Goal: Check status: Check status

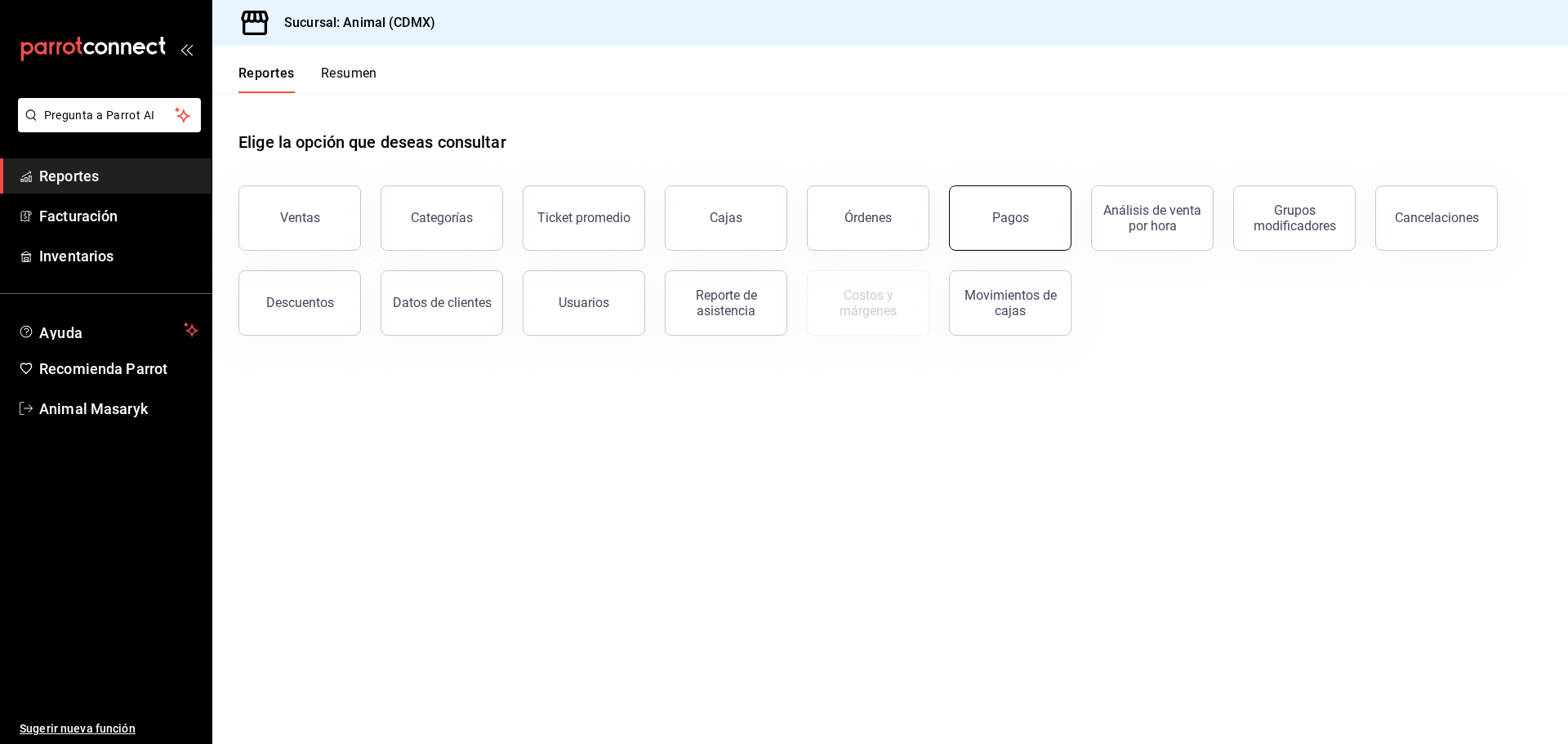
click at [1028, 234] on button "Pagos" at bounding box center [1010, 218] width 123 height 65
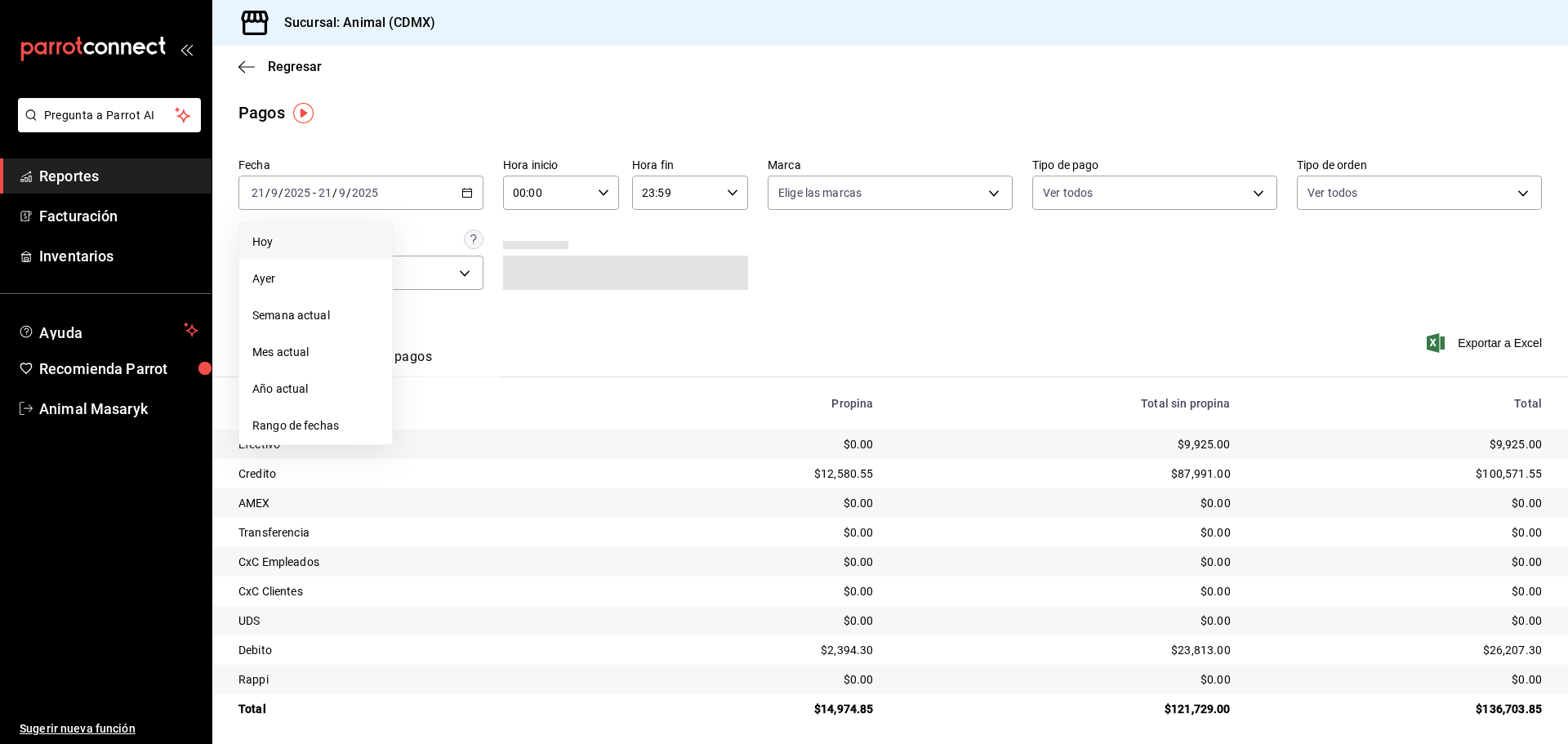
click at [266, 244] on span "Hoy" at bounding box center [316, 241] width 127 height 17
click at [603, 193] on icon "button" at bounding box center [603, 193] width 12 height 12
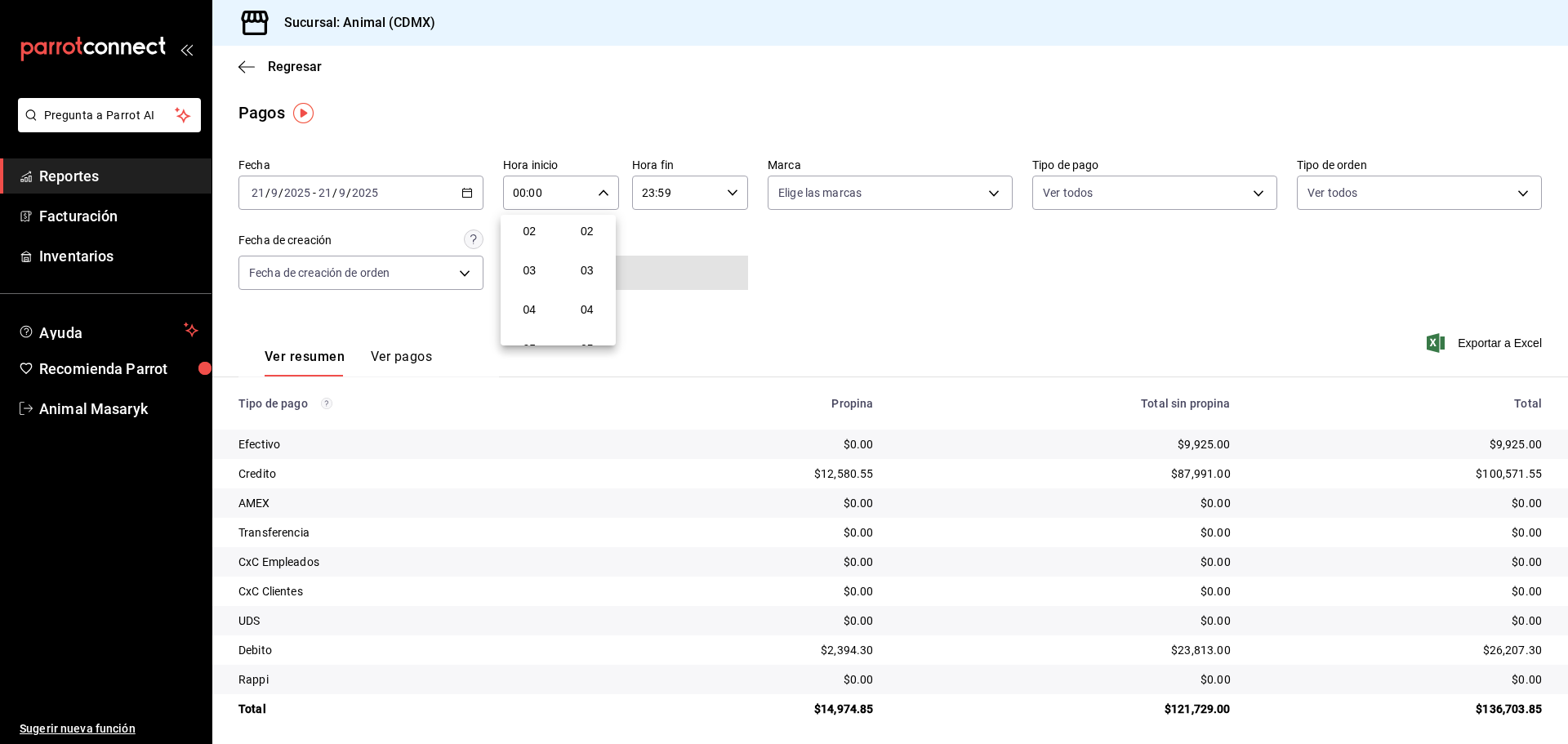
scroll to position [163, 0]
click at [521, 274] on button "05" at bounding box center [529, 266] width 51 height 33
type input "05:00"
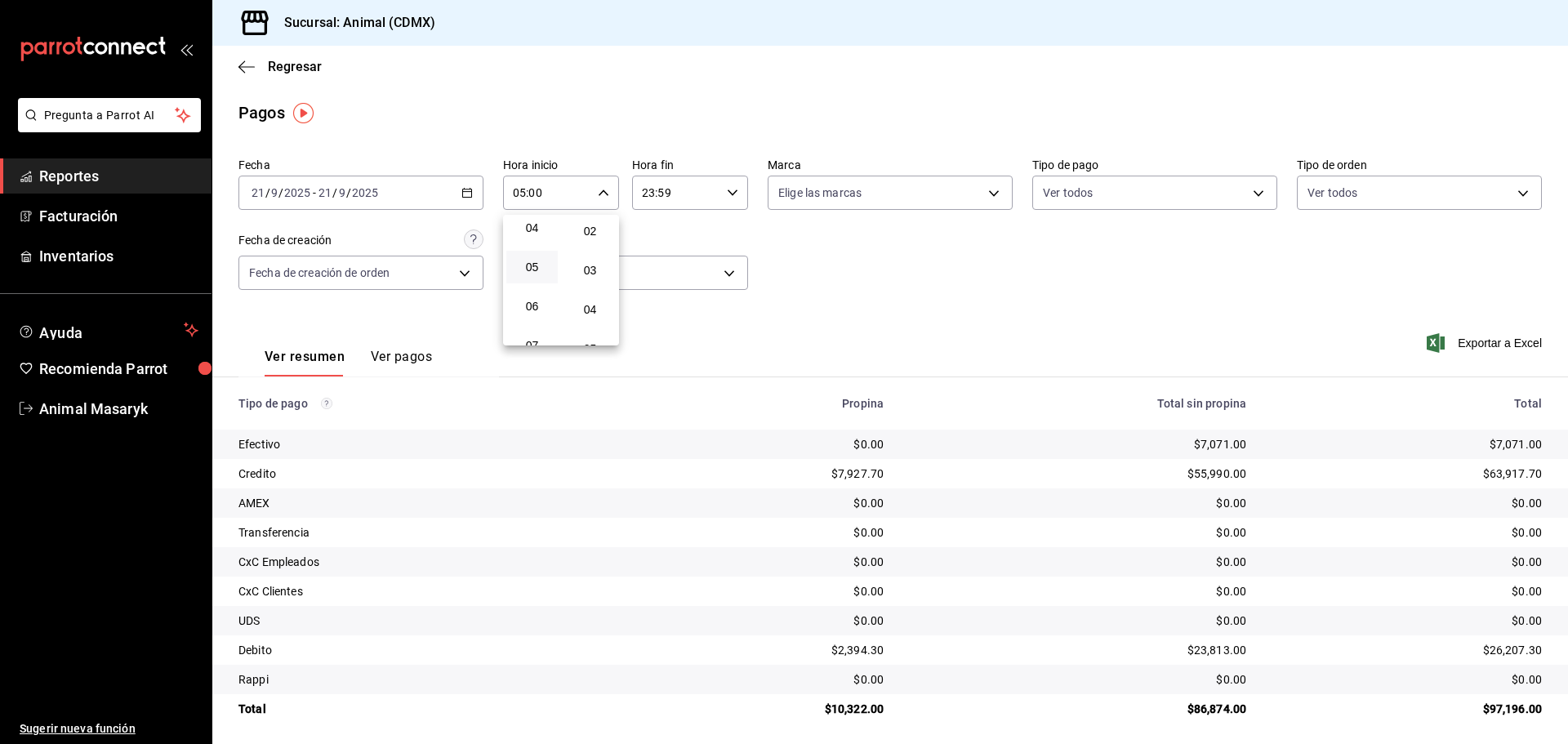
click at [812, 259] on div at bounding box center [784, 372] width 1568 height 744
click at [966, 192] on body "Pregunta a Parrot AI Reportes Facturación Inventarios Ayuda Recomienda Parrot A…" at bounding box center [784, 372] width 1568 height 744
click at [910, 258] on li "Ver todas" at bounding box center [883, 254] width 240 height 48
type input "cb0f6aec-1481-4e37-861c-bab9b3a65b14"
checkbox input "true"
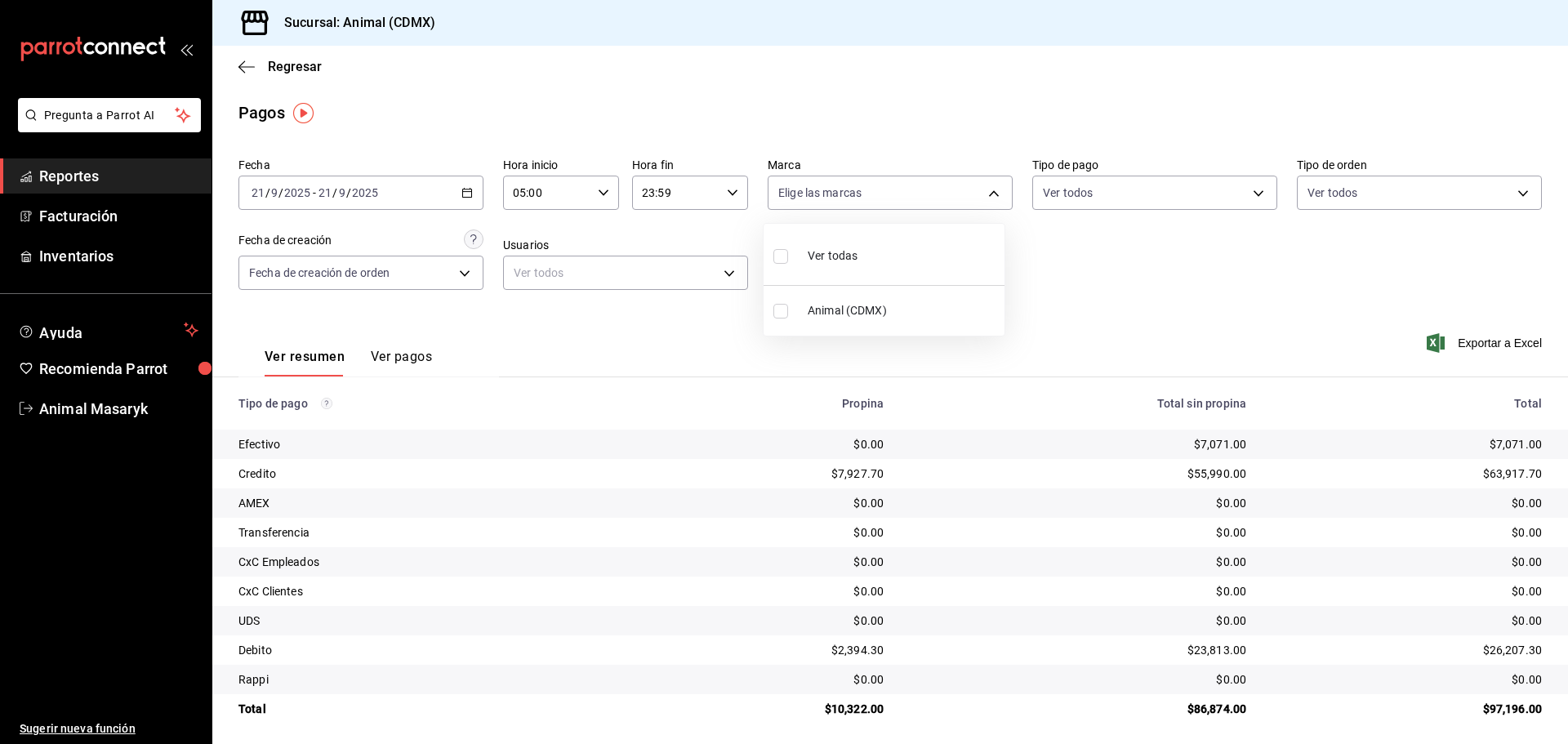
checkbox input "true"
click at [1099, 288] on div at bounding box center [784, 372] width 1568 height 744
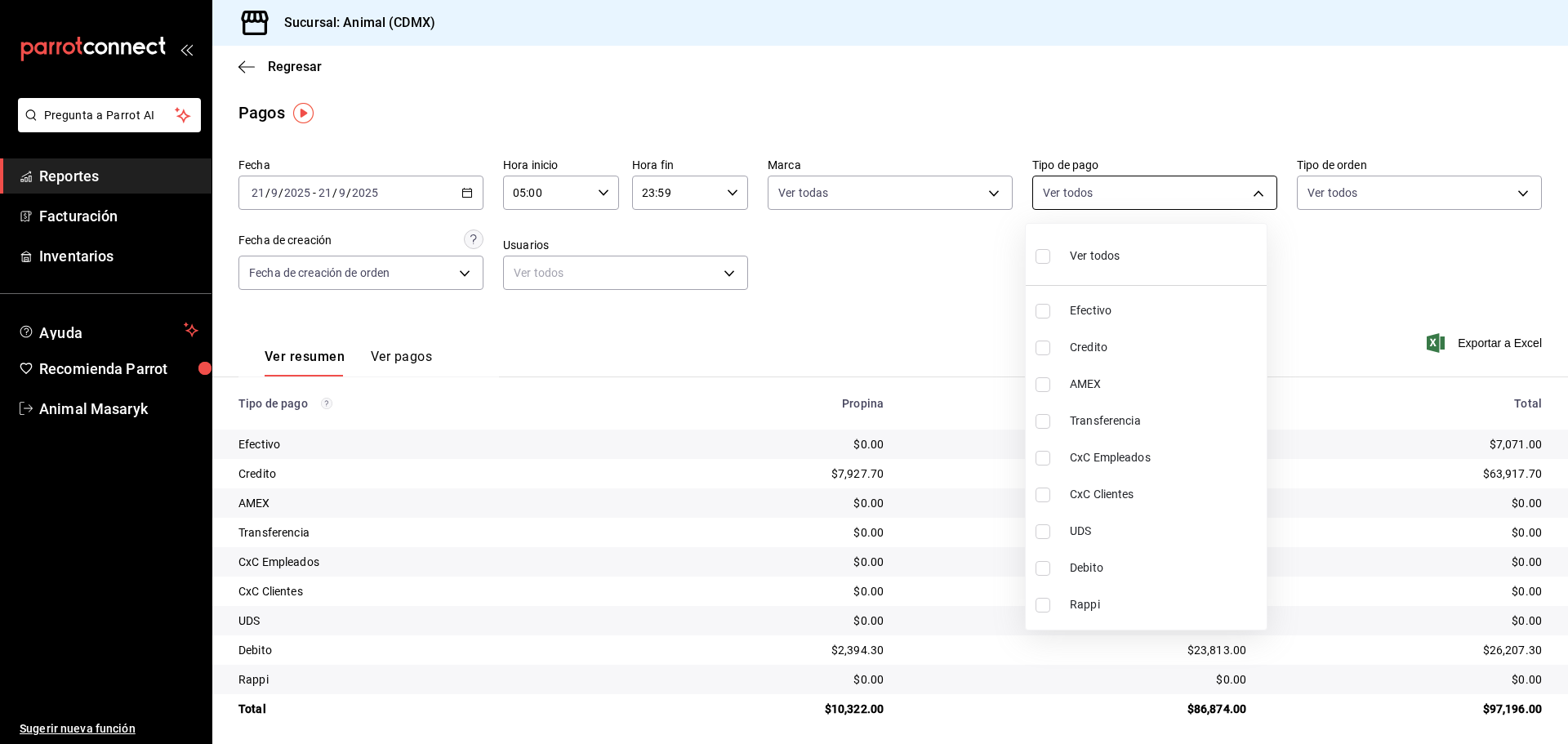
click at [1233, 198] on body "Pregunta a Parrot AI Reportes Facturación Inventarios Ayuda Recomienda Parrot A…" at bounding box center [784, 372] width 1568 height 744
click at [1157, 244] on li "Ver todos" at bounding box center [1146, 254] width 240 height 48
type input "42f515b5-d78a-4538-9fd6-dd91ca8c9d0d,09d93f3d-83f8-4294-bef9-640bdbafd8e4,c0bfe…"
checkbox input "true"
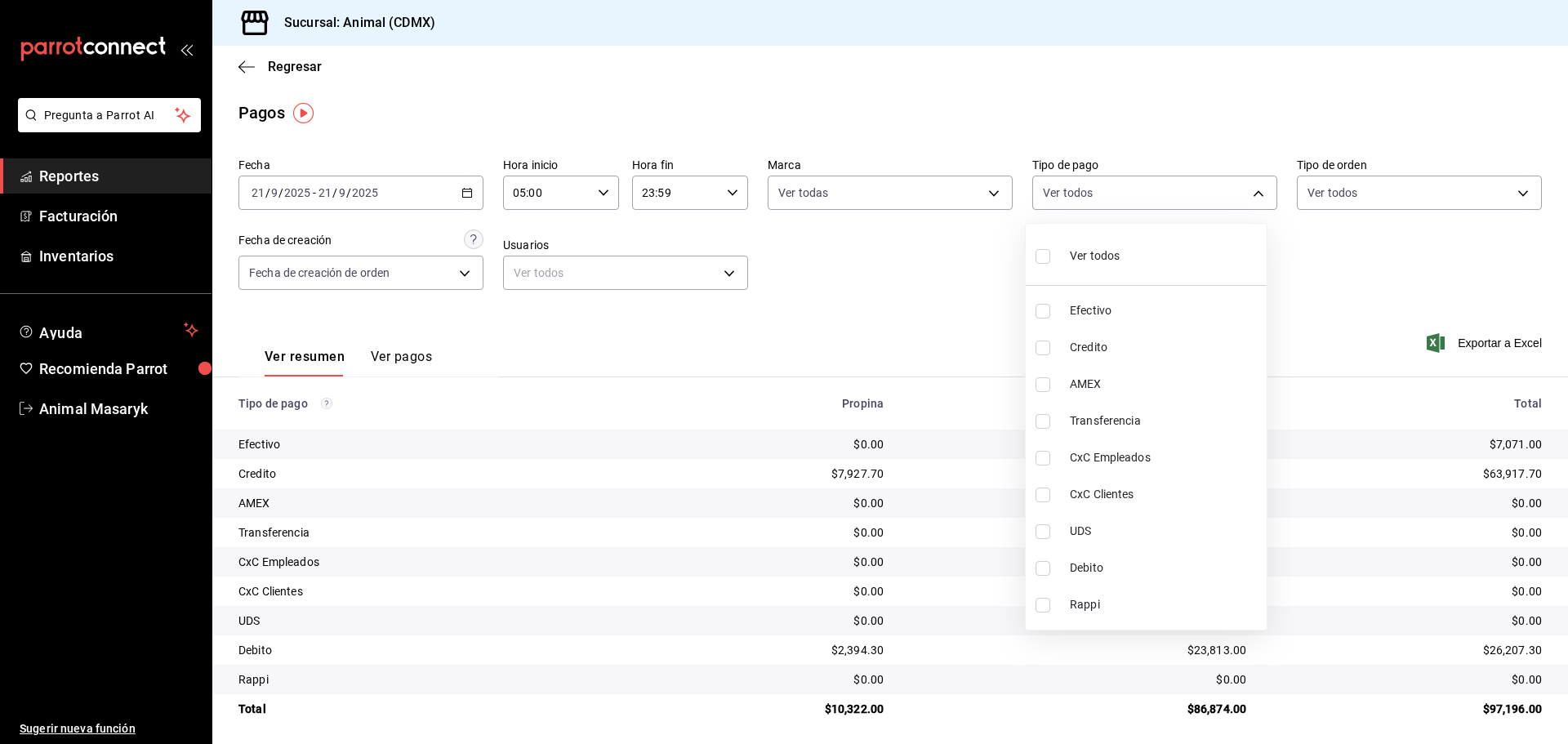
checkbox input "true"
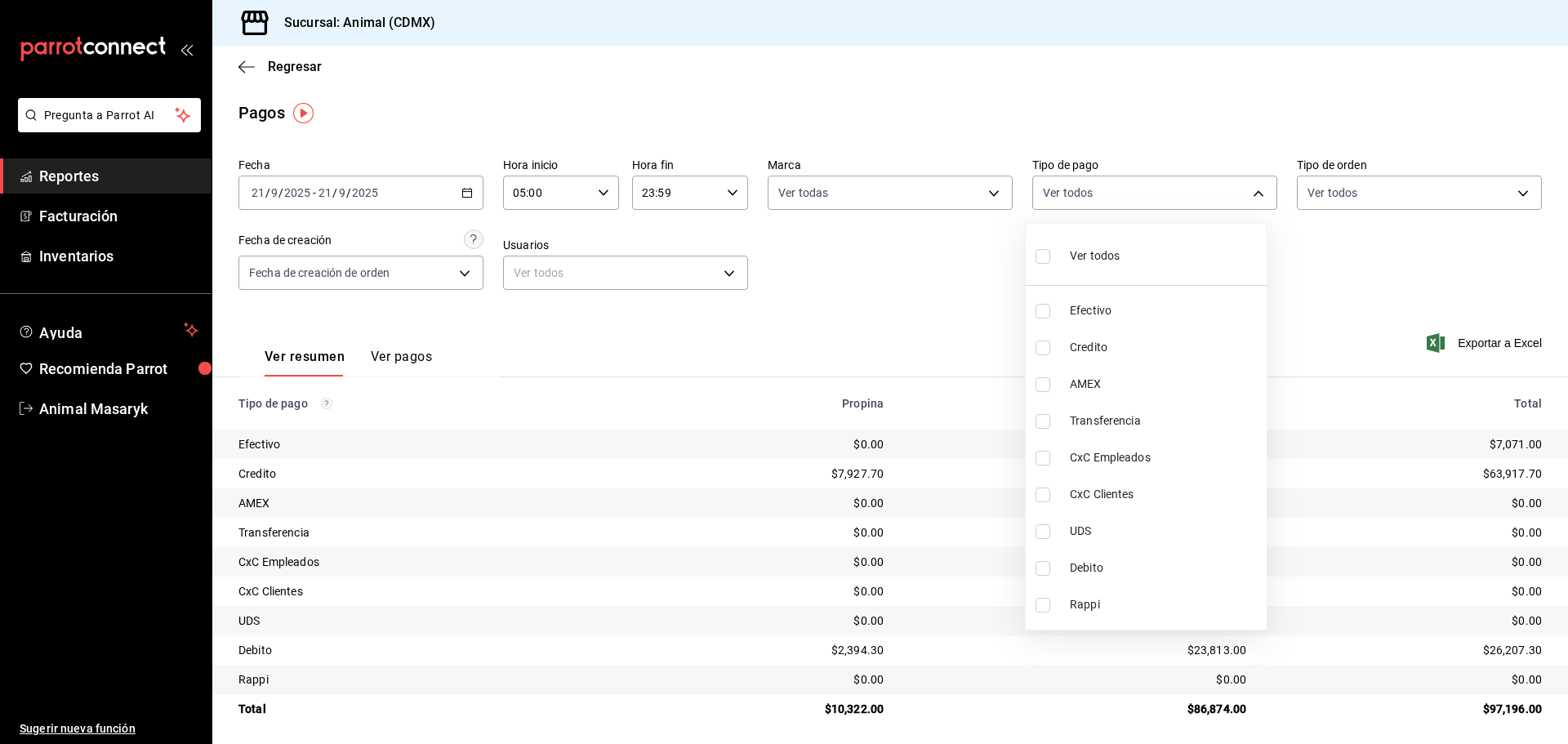
checkbox input "true"
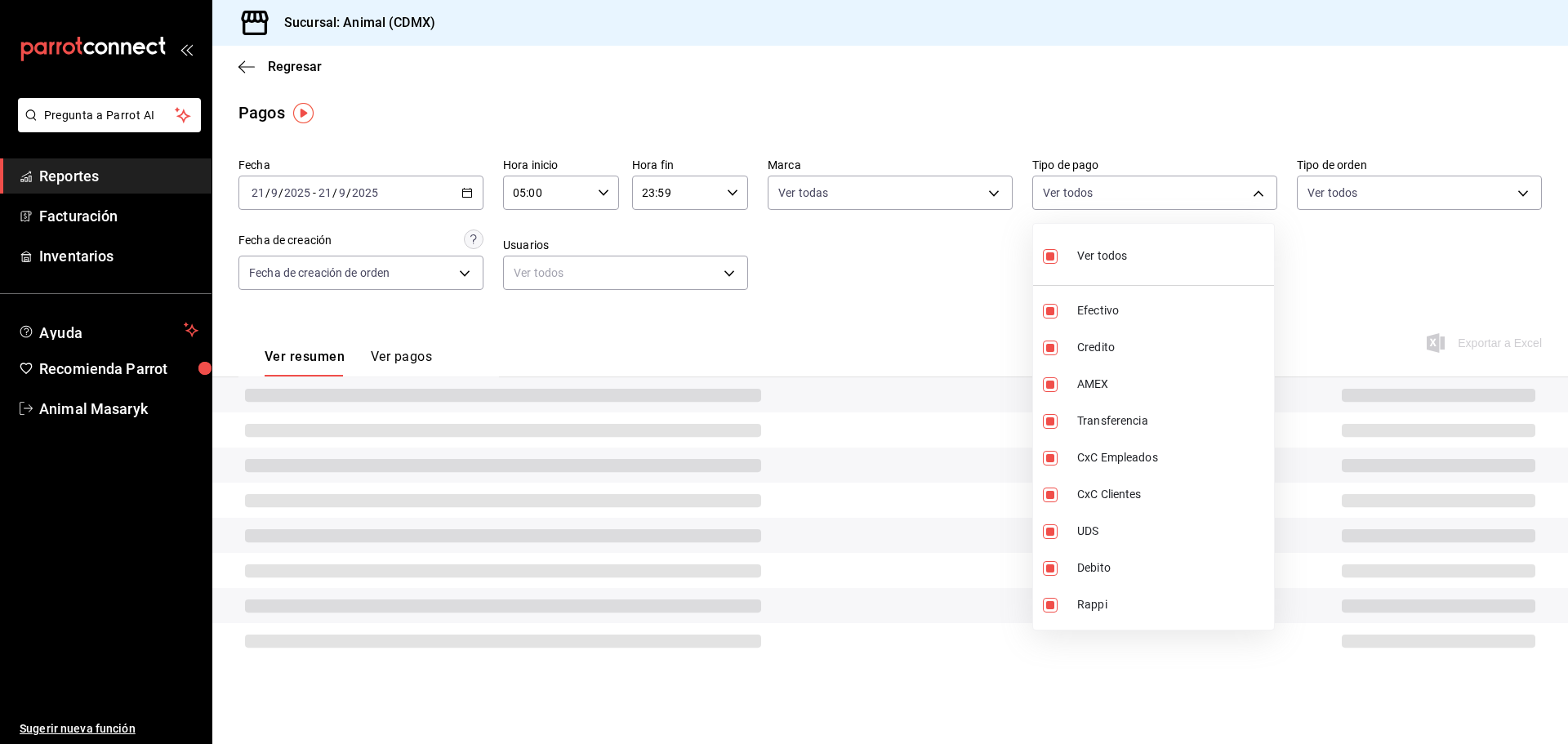
drag, startPoint x: 1411, startPoint y: 292, endPoint x: 1428, endPoint y: 268, distance: 29.4
click at [1413, 292] on div at bounding box center [784, 372] width 1568 height 744
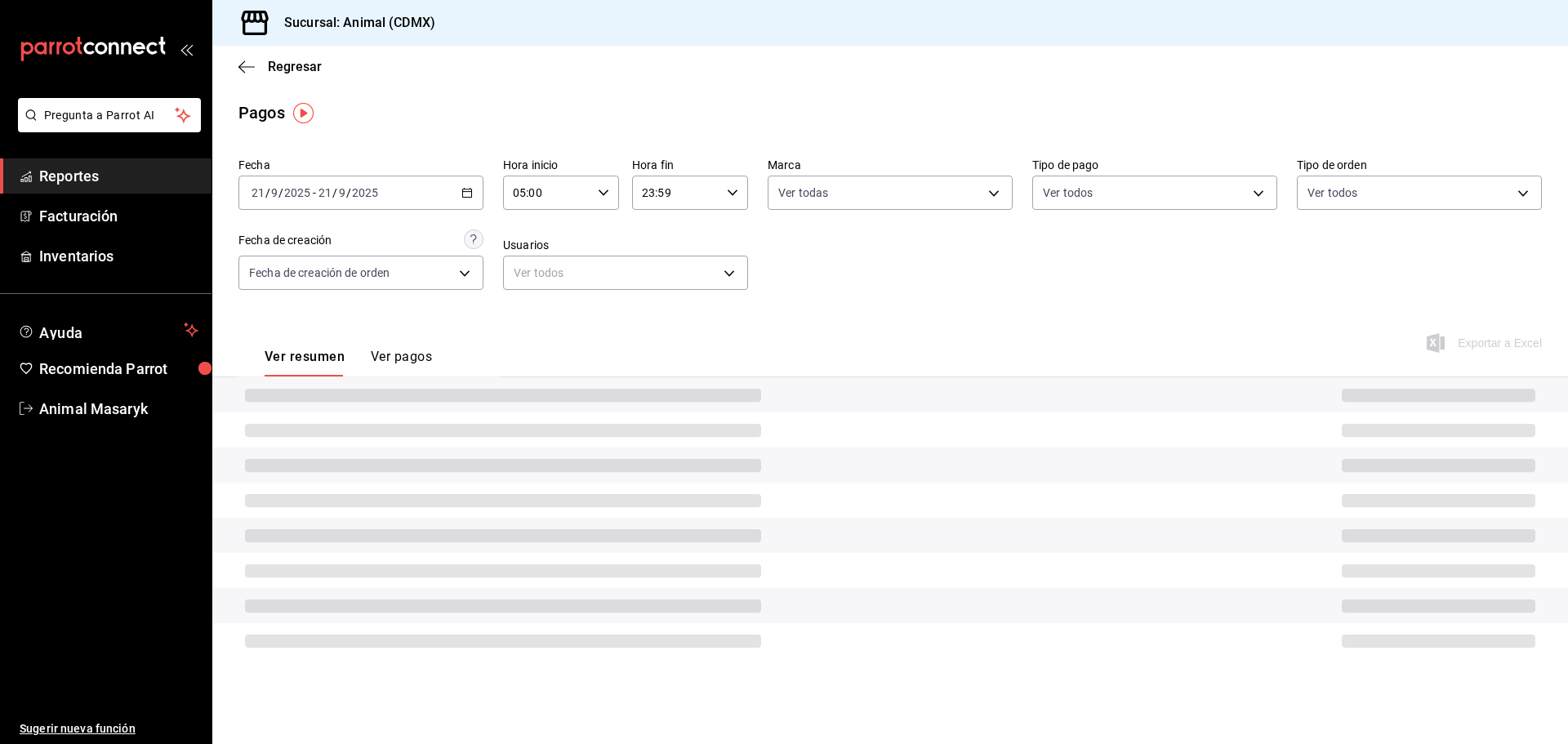
click at [1513, 165] on label "Tipo de orden" at bounding box center [1420, 165] width 245 height 12
click at [1503, 191] on body "Pregunta a Parrot AI Reportes Facturación Inventarios Ayuda Recomienda Parrot A…" at bounding box center [784, 372] width 1568 height 744
click at [1386, 247] on span "Ver todos" at bounding box center [1366, 255] width 49 height 17
type input "ad44a823-99d3-4372-a913-4cf57f2a9ac0,b8ee5ff1-85c8-4a81-aa51-555e6c8ba0c6,EXTER…"
checkbox input "true"
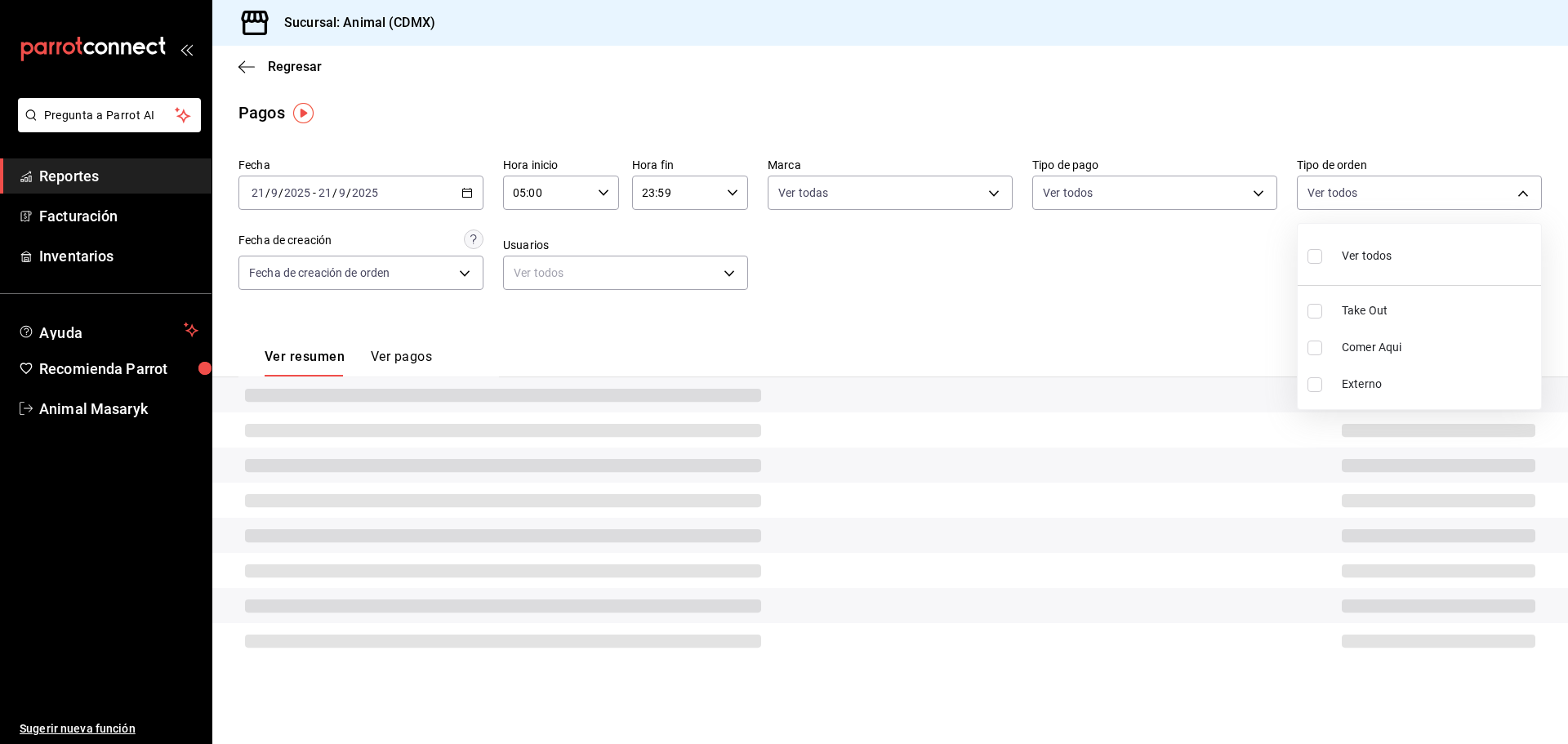
checkbox input "true"
click at [1096, 272] on div at bounding box center [784, 372] width 1568 height 744
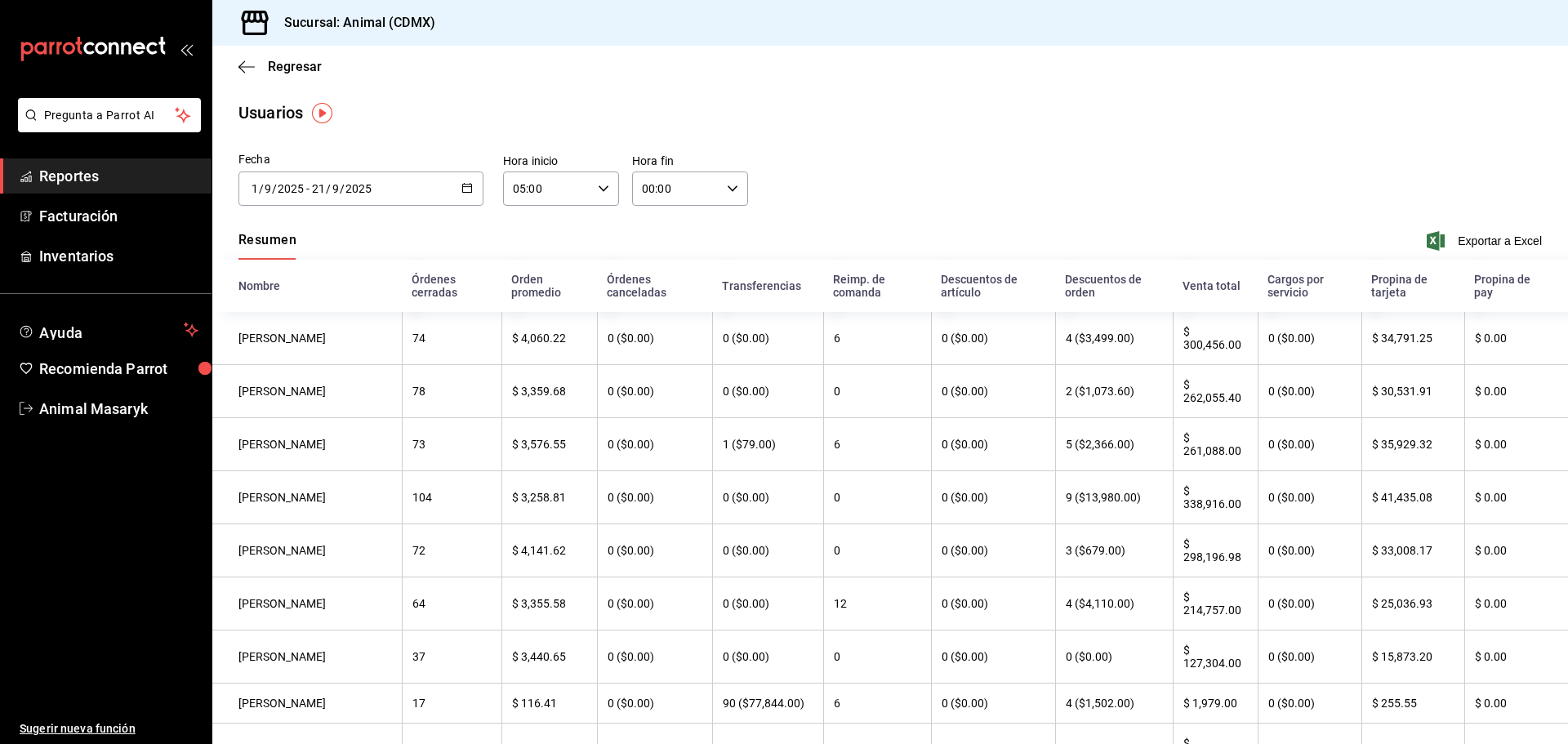
drag, startPoint x: 99, startPoint y: 168, endPoint x: 181, endPoint y: 175, distance: 82.3
click at [99, 168] on span "Reportes" at bounding box center [119, 176] width 159 height 22
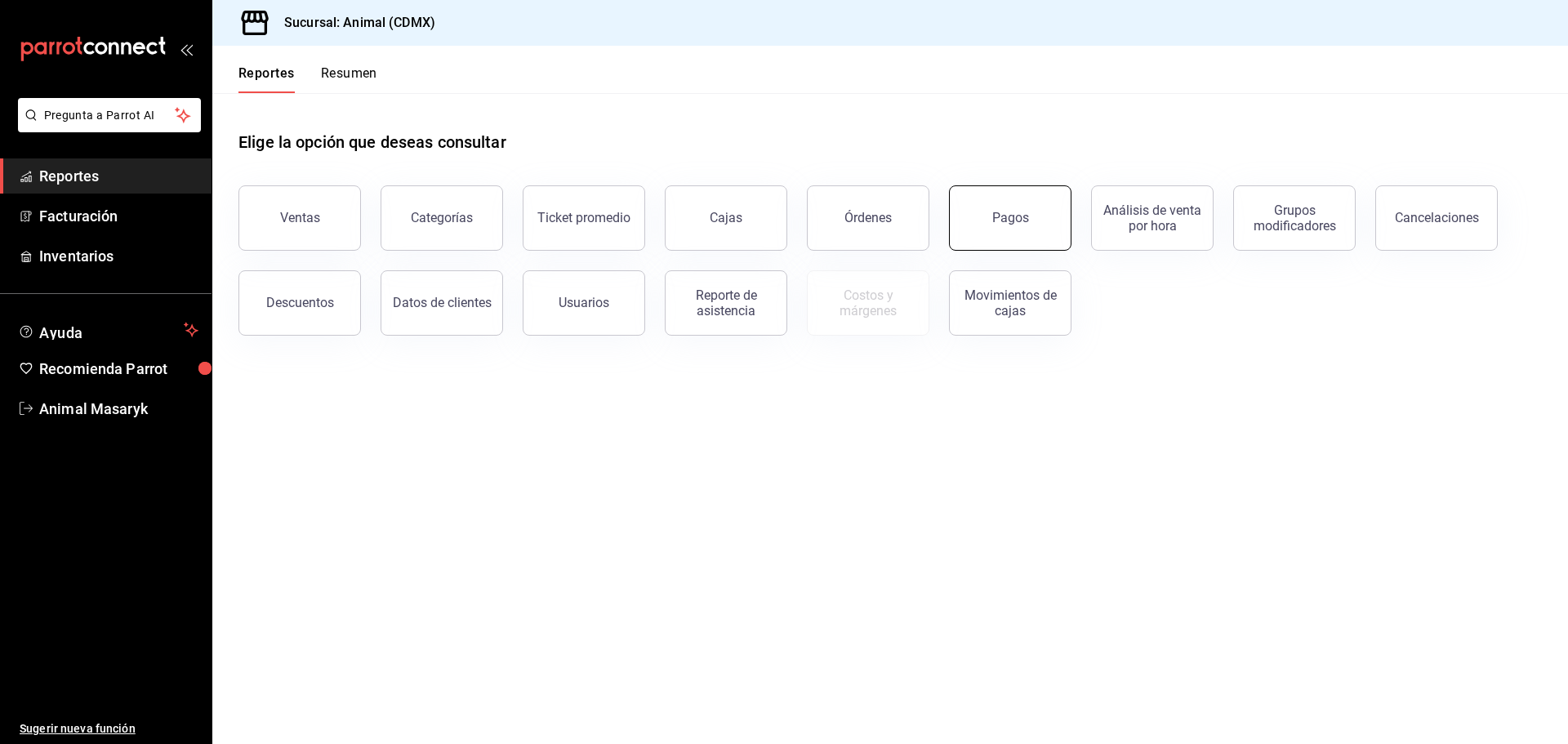
click at [975, 221] on button "Pagos" at bounding box center [1010, 218] width 123 height 65
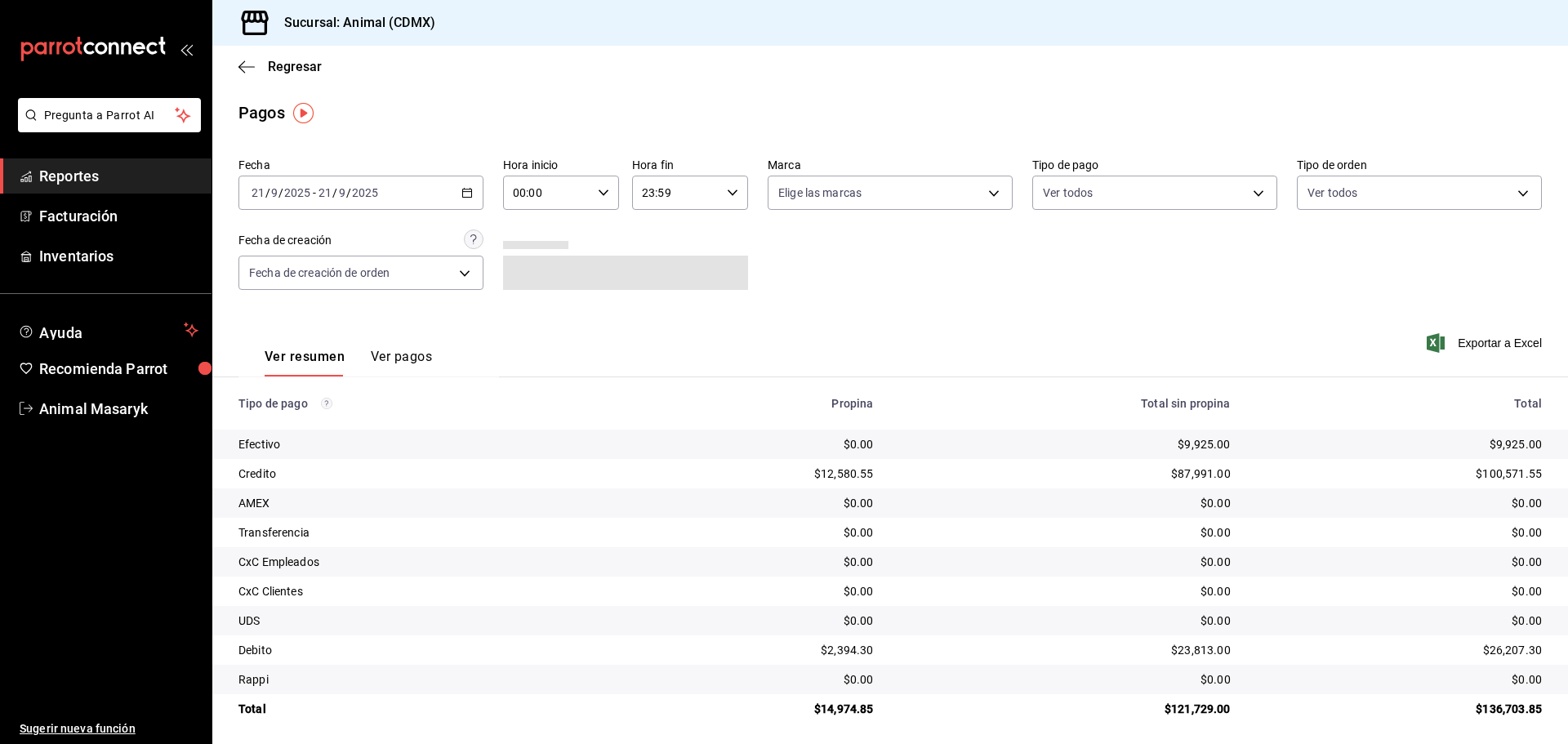
click at [587, 205] on input "00:00" at bounding box center [546, 192] width 88 height 33
click at [530, 274] on button "05" at bounding box center [529, 266] width 51 height 33
type input "05:00"
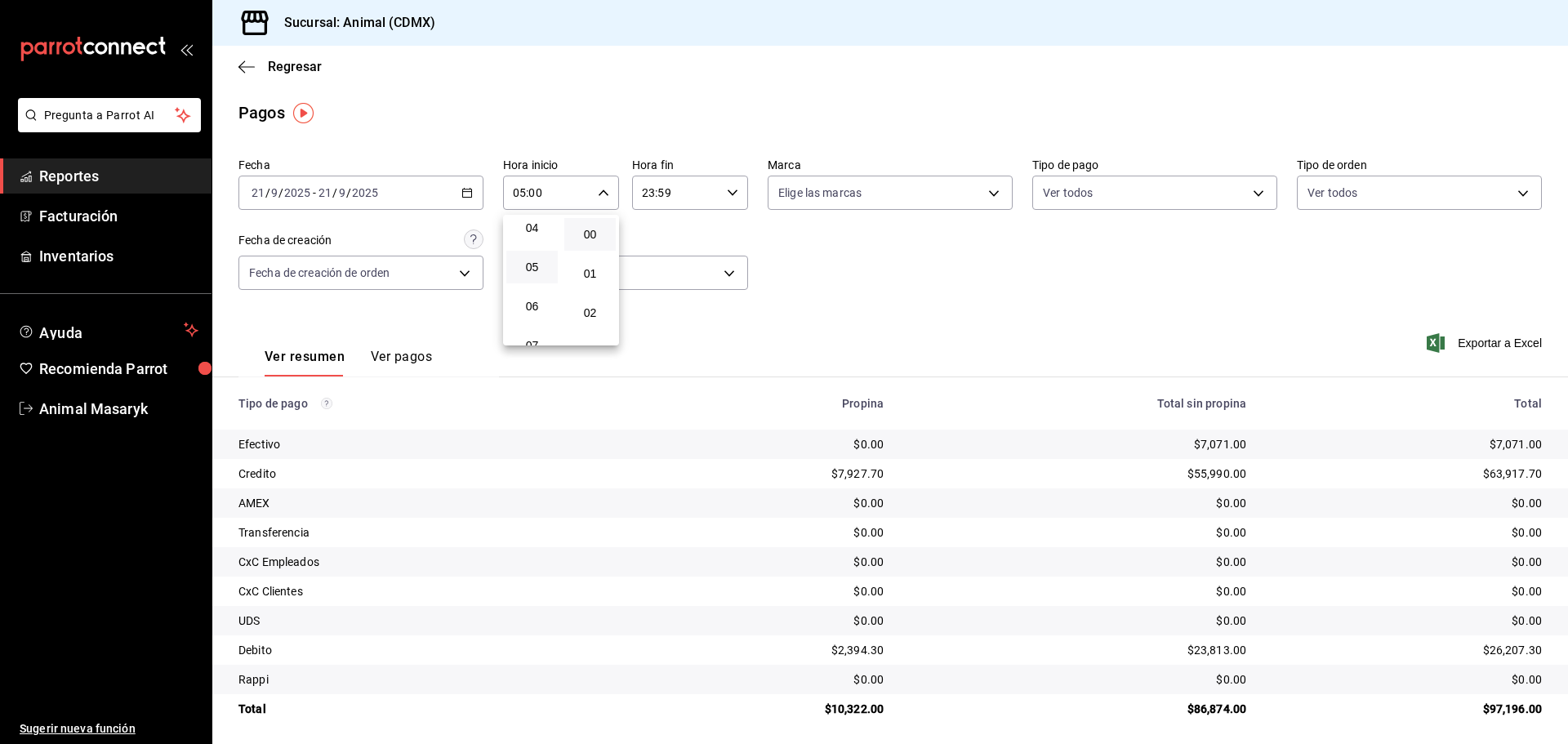
click at [868, 303] on div at bounding box center [784, 372] width 1568 height 744
